Goal: Task Accomplishment & Management: Use online tool/utility

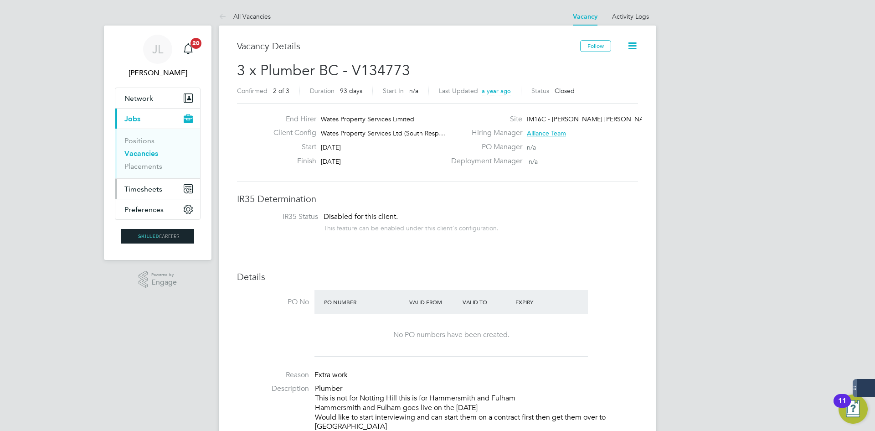
click at [146, 186] on span "Timesheets" at bounding box center [143, 189] width 38 height 9
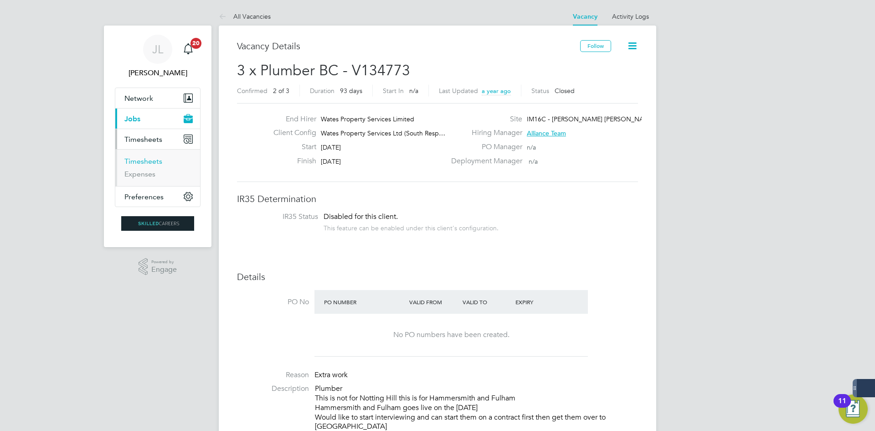
click at [154, 163] on link "Timesheets" at bounding box center [143, 161] width 38 height 9
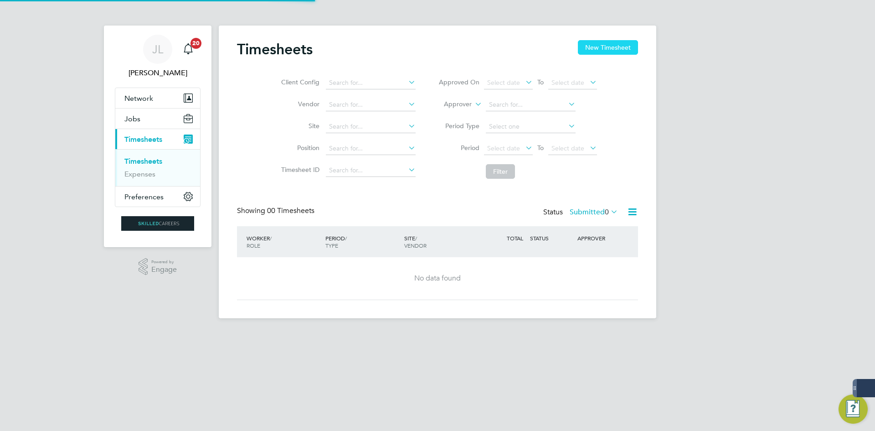
click at [604, 48] on button "New Timesheet" at bounding box center [608, 47] width 60 height 15
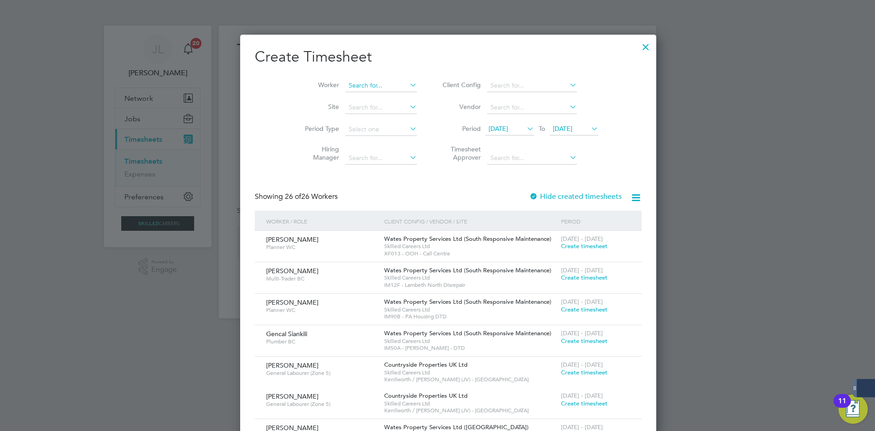
click at [383, 82] on input at bounding box center [381, 85] width 72 height 13
type input "e"
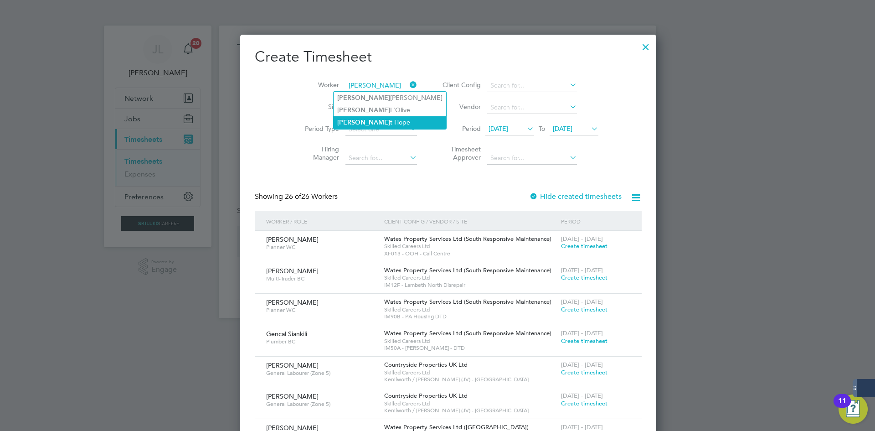
click at [378, 117] on li "[PERSON_NAME]" at bounding box center [390, 122] width 113 height 12
type input "[PERSON_NAME]"
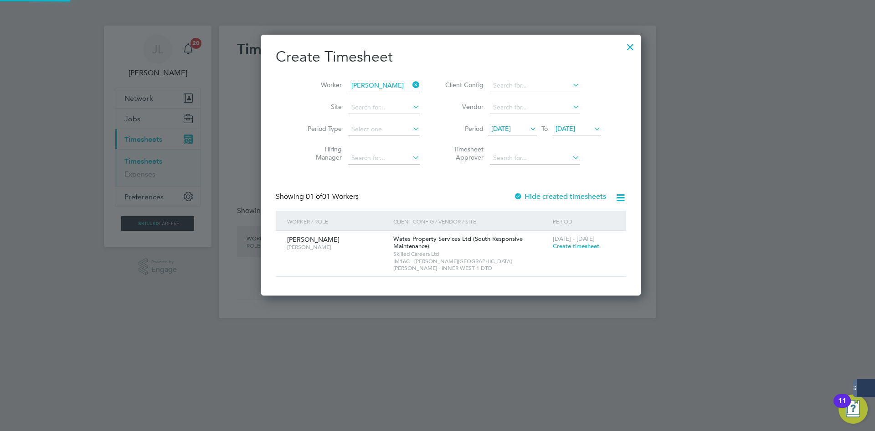
click at [523, 192] on label "Hide created timesheets" at bounding box center [559, 196] width 92 height 9
drag, startPoint x: 434, startPoint y: 57, endPoint x: 530, endPoint y: 254, distance: 218.6
click at [530, 254] on div "Create Timesheet Worker [PERSON_NAME] Site Period Type Hiring Manager Client Co…" at bounding box center [451, 162] width 350 height 230
click at [538, 262] on div "[PERSON_NAME] [PERSON_NAME] [PERSON_NAME] Property Services Ltd (South Responsi…" at bounding box center [451, 254] width 350 height 46
drag, startPoint x: 581, startPoint y: 255, endPoint x: 330, endPoint y: 99, distance: 295.5
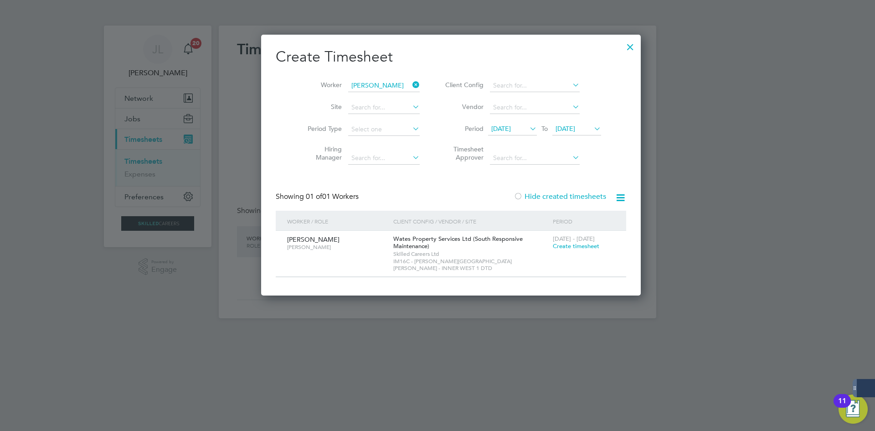
click at [325, 114] on div "Create Timesheet Worker [PERSON_NAME] Site Period Type Hiring Manager Client Co…" at bounding box center [451, 162] width 350 height 230
drag, startPoint x: 524, startPoint y: 252, endPoint x: 516, endPoint y: 262, distance: 12.6
click at [524, 252] on span "Skilled Careers Ltd" at bounding box center [470, 253] width 155 height 7
click at [516, 267] on div "Wates Property Services Ltd (South Responsive Maintenance) Skilled Careers Ltd …" at bounding box center [470, 254] width 159 height 46
click at [622, 48] on div at bounding box center [630, 44] width 16 height 16
